Goal: Task Accomplishment & Management: Manage account settings

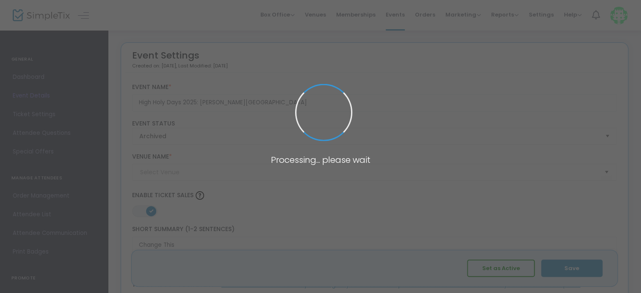
type input "[PERSON_NAME][GEOGRAPHIC_DATA][PERSON_NAME]"
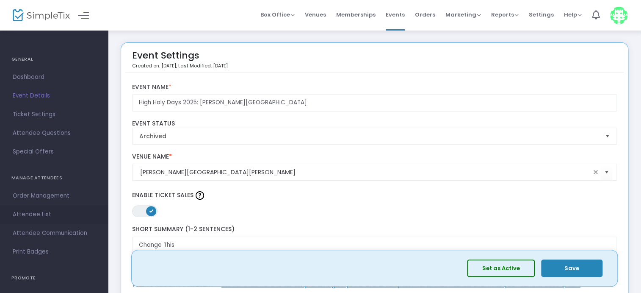
click at [23, 213] on span "Attendee List" at bounding box center [54, 214] width 83 height 11
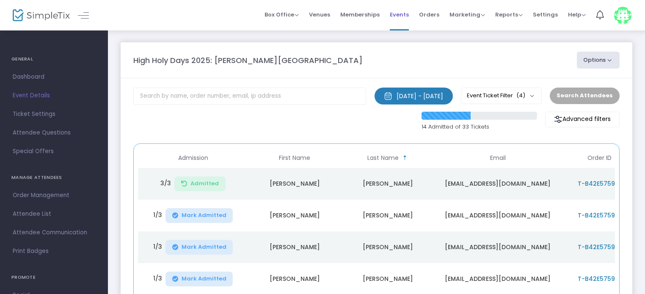
click at [401, 18] on span "Events" at bounding box center [399, 15] width 19 height 22
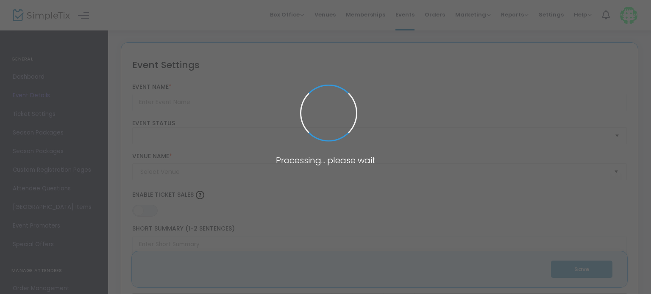
type input "High Holy Days 2025: [PERSON_NAME][GEOGRAPHIC_DATA]"
type textarea "Change This"
type input "Buy Tickets"
checkbox input "true"
type input "Temple Beth El Schaefer Family Campus"
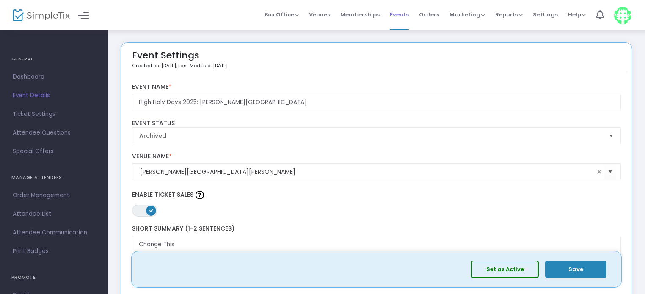
click at [400, 15] on span "Events" at bounding box center [399, 15] width 19 height 22
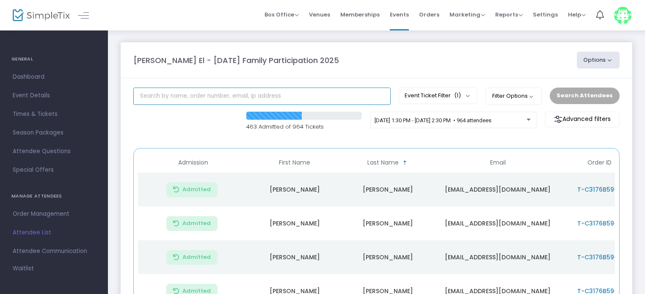
click at [181, 94] on input "text" at bounding box center [262, 96] width 258 height 17
type input "fox"
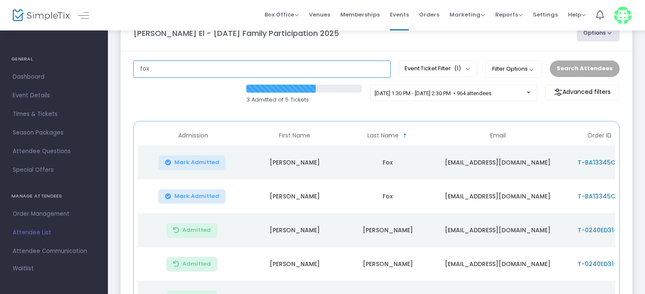
scroll to position [27, 0]
